Goal: Communication & Community: Answer question/provide support

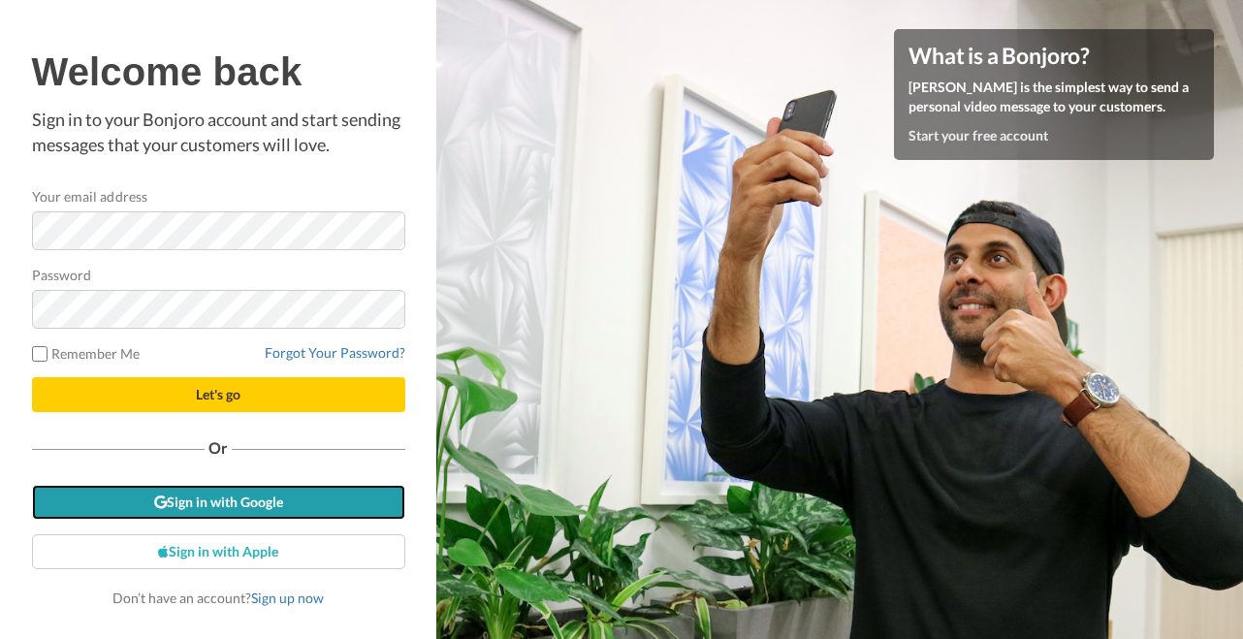
click at [234, 498] on link "Sign in with Google" at bounding box center [218, 502] width 373 height 35
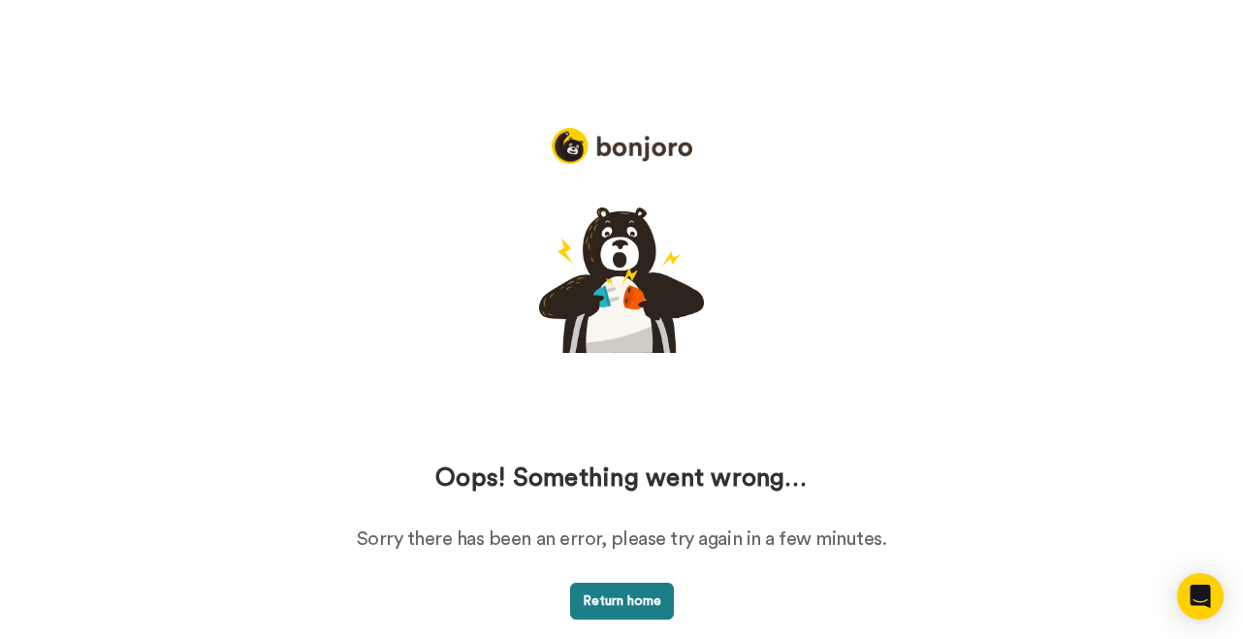
click at [620, 598] on button "Return home" at bounding box center [622, 601] width 104 height 37
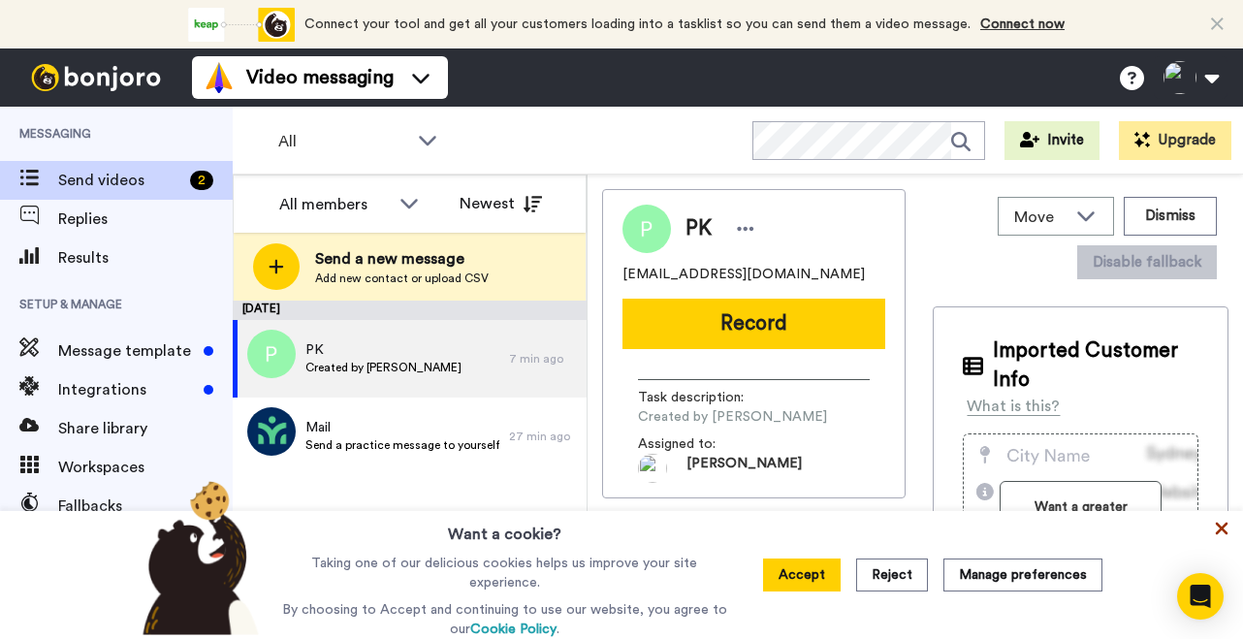
click at [1218, 532] on icon at bounding box center [1221, 528] width 19 height 19
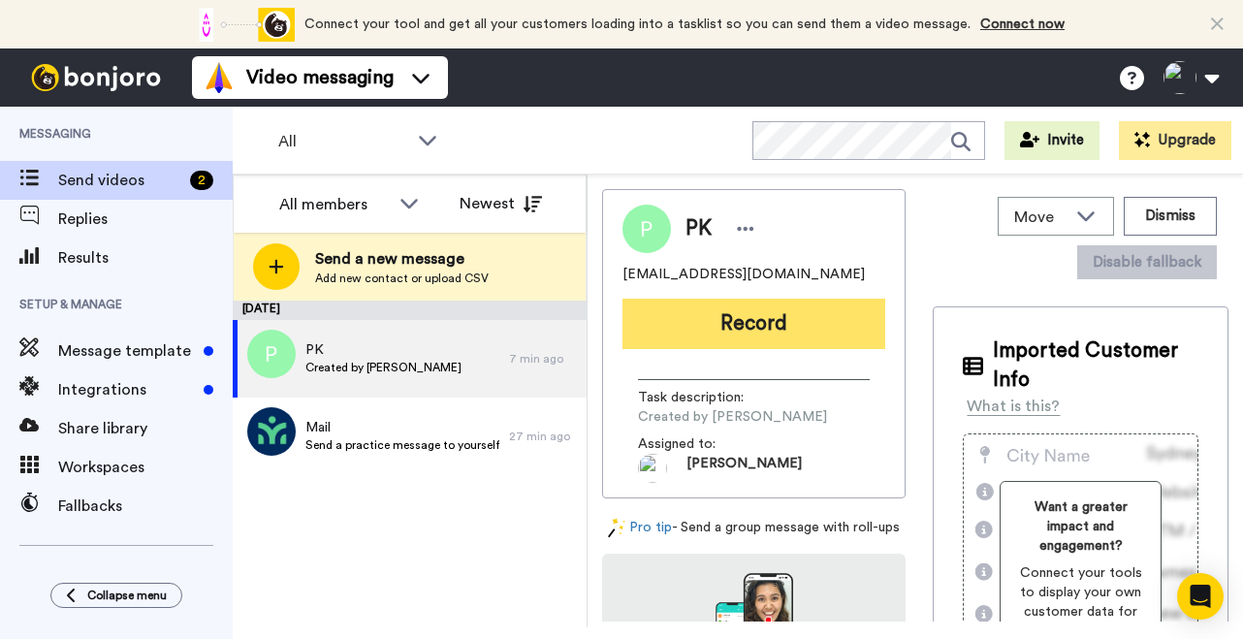
click at [751, 327] on button "Record" at bounding box center [753, 324] width 263 height 50
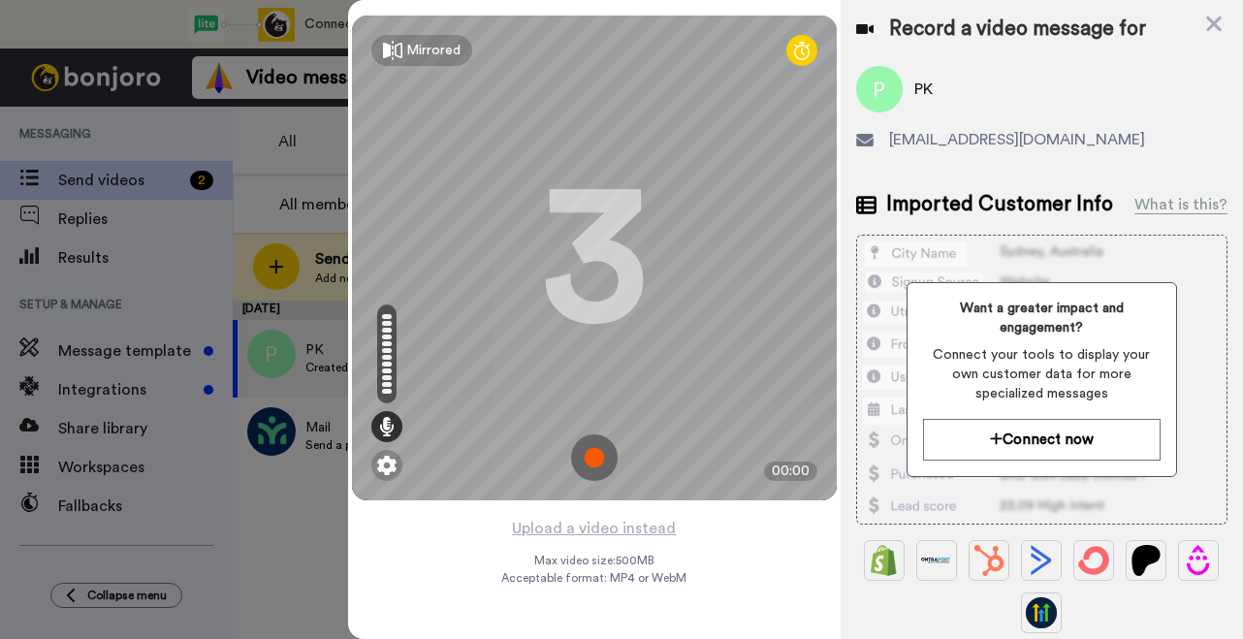
click at [595, 454] on img at bounding box center [594, 457] width 47 height 47
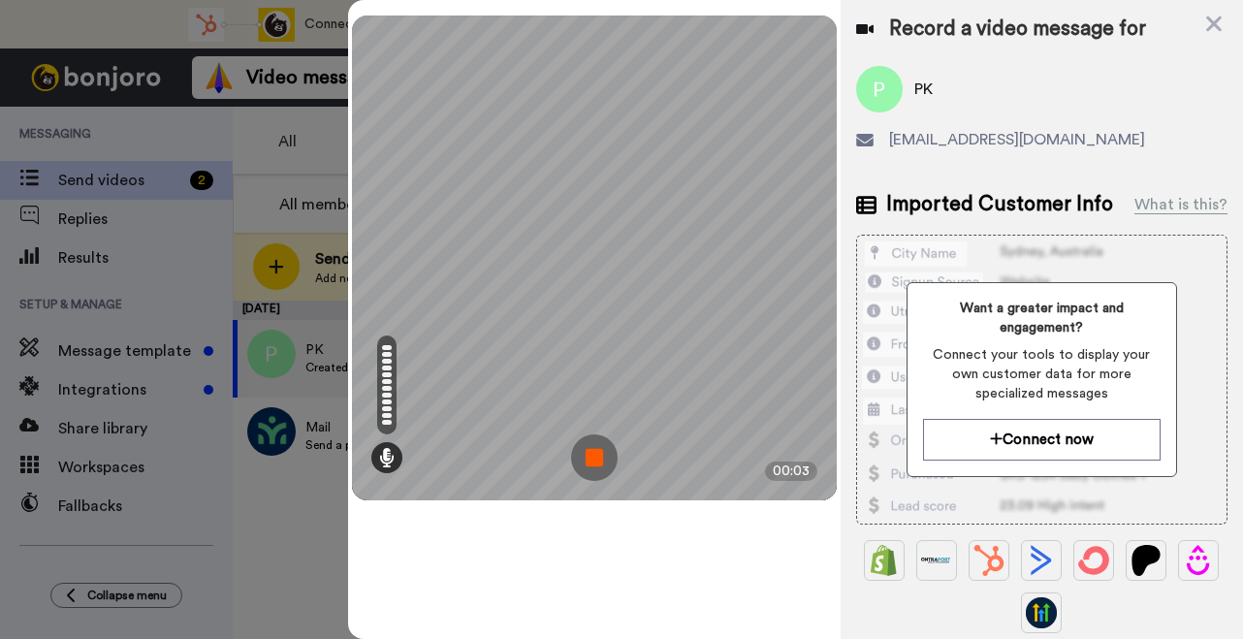
click at [595, 454] on img at bounding box center [594, 457] width 47 height 47
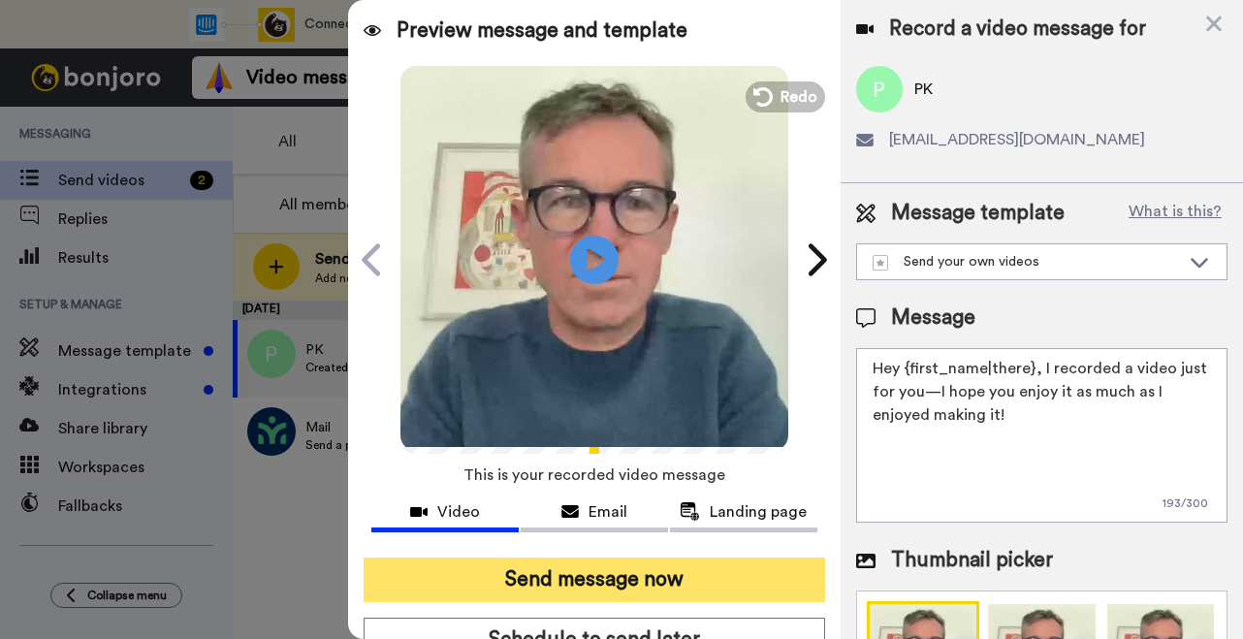
click at [600, 587] on button "Send message now" at bounding box center [594, 579] width 461 height 45
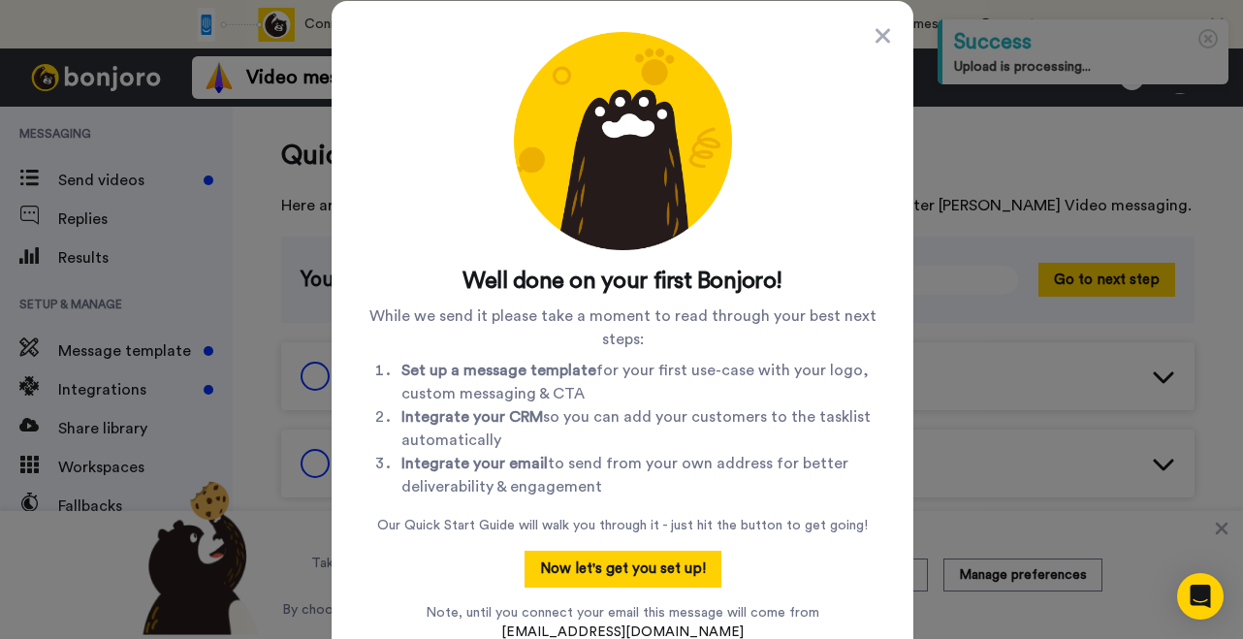
scroll to position [34, 0]
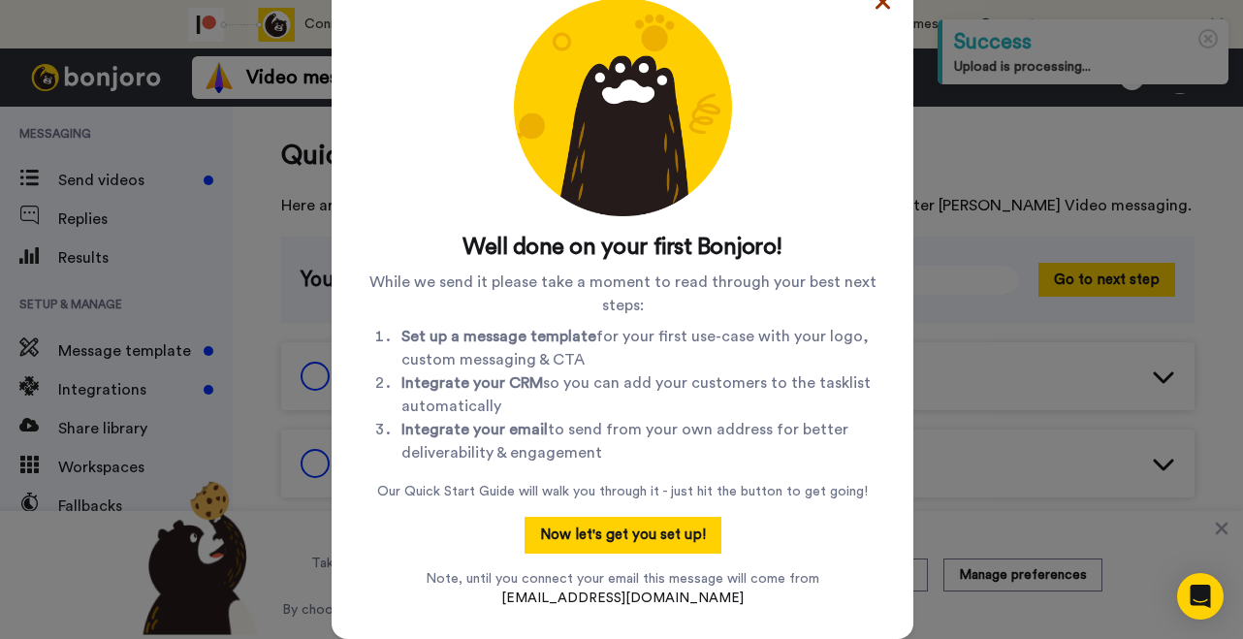
click at [883, 6] on icon at bounding box center [882, 1] width 15 height 23
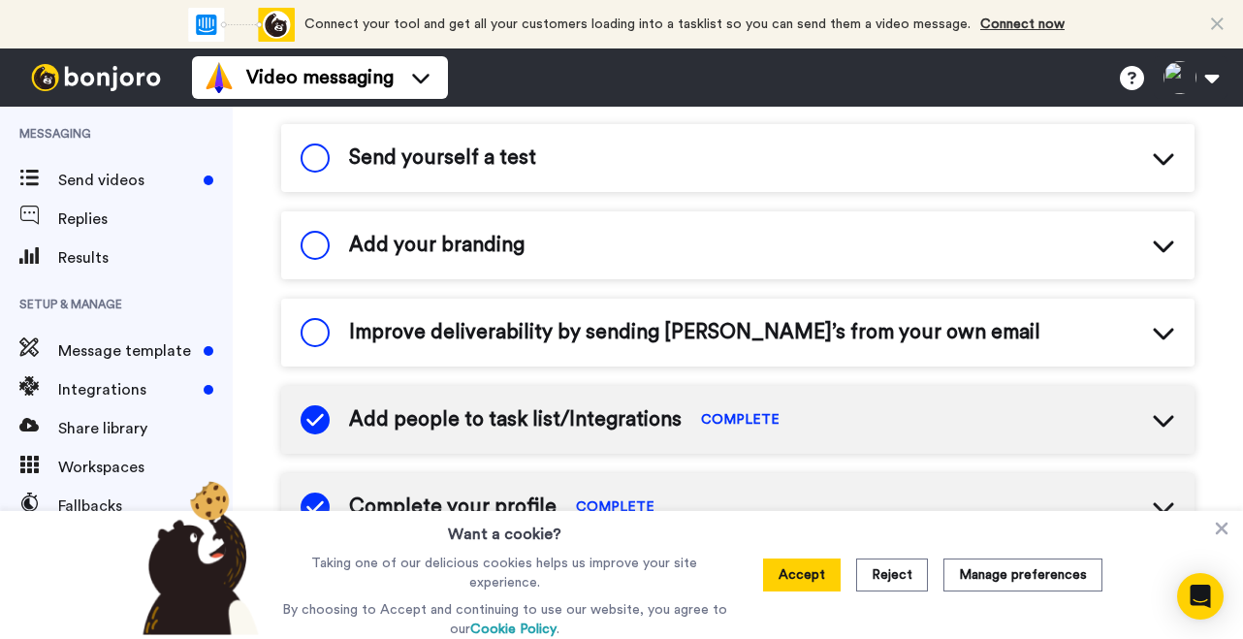
scroll to position [0, 0]
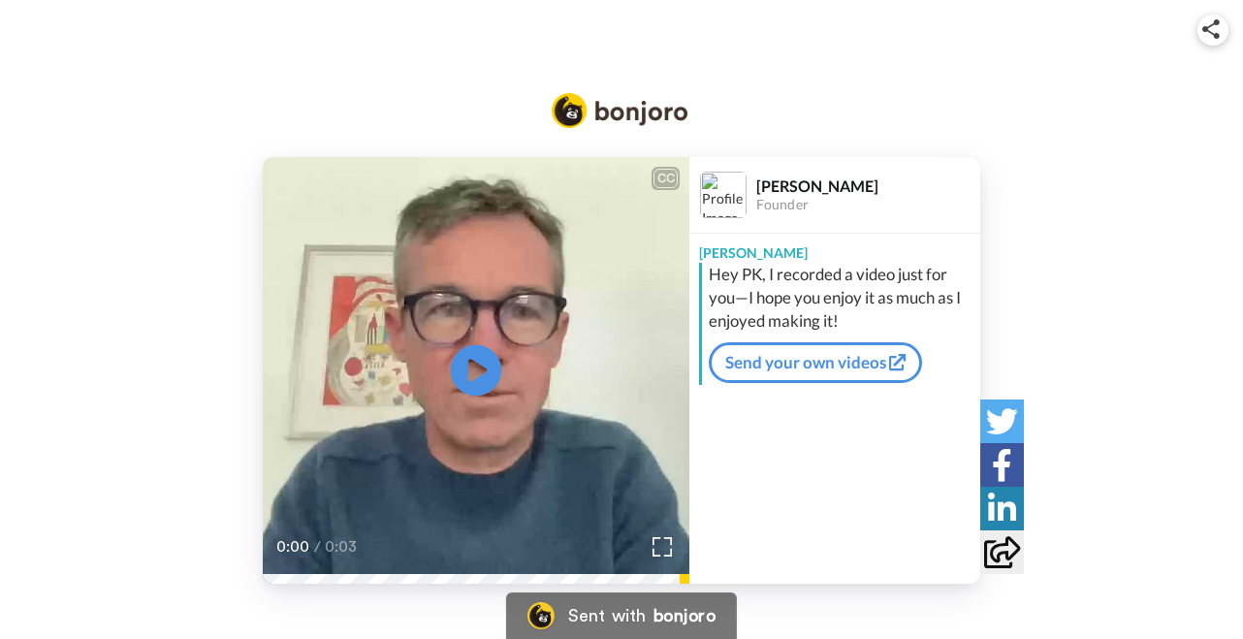
click at [486, 364] on icon at bounding box center [476, 370] width 51 height 51
click at [445, 368] on video at bounding box center [476, 370] width 427 height 427
click at [785, 200] on div "Founder" at bounding box center [867, 205] width 223 height 16
click at [719, 198] on img at bounding box center [723, 195] width 47 height 47
click at [662, 543] on img at bounding box center [662, 546] width 20 height 20
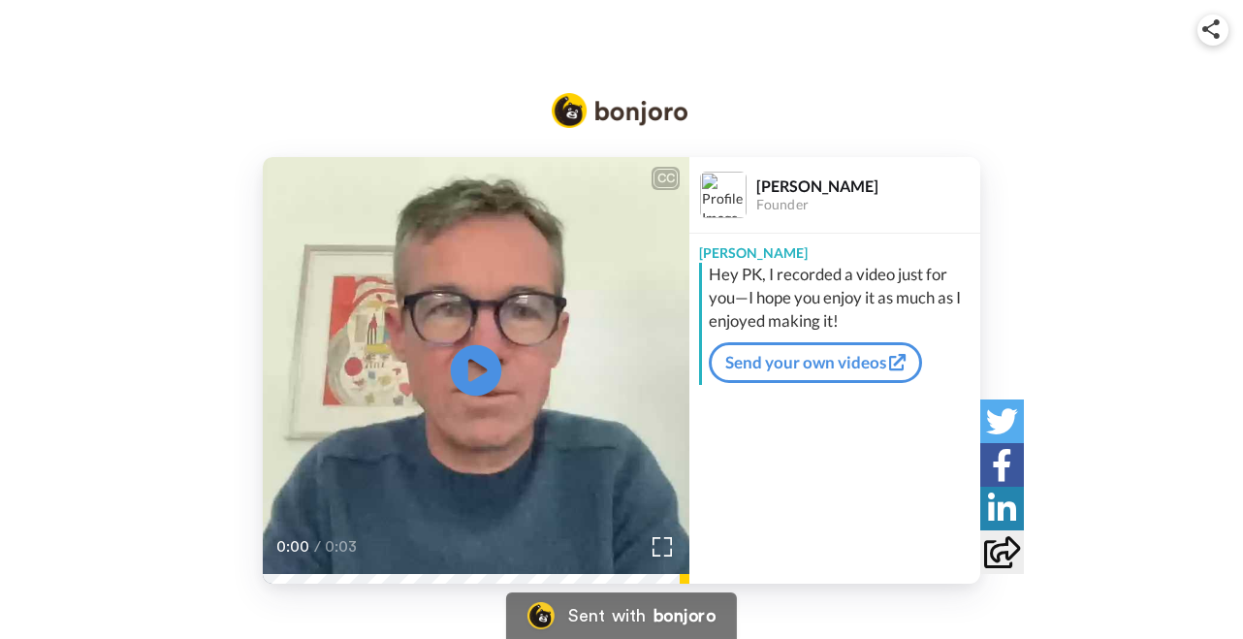
click at [477, 373] on icon "Play/Pause" at bounding box center [476, 371] width 51 height 92
click at [1116, 331] on div "CC Play/Pause 0:00 / 0:03 [PERSON_NAME] Founder [PERSON_NAME], I recorded a vid…" at bounding box center [621, 370] width 1243 height 427
click at [595, 213] on video at bounding box center [476, 370] width 427 height 427
click at [477, 371] on icon "Play/Pause" at bounding box center [476, 371] width 51 height 92
click at [477, 371] on icon at bounding box center [476, 370] width 51 height 51
